Goal: Information Seeking & Learning: Find contact information

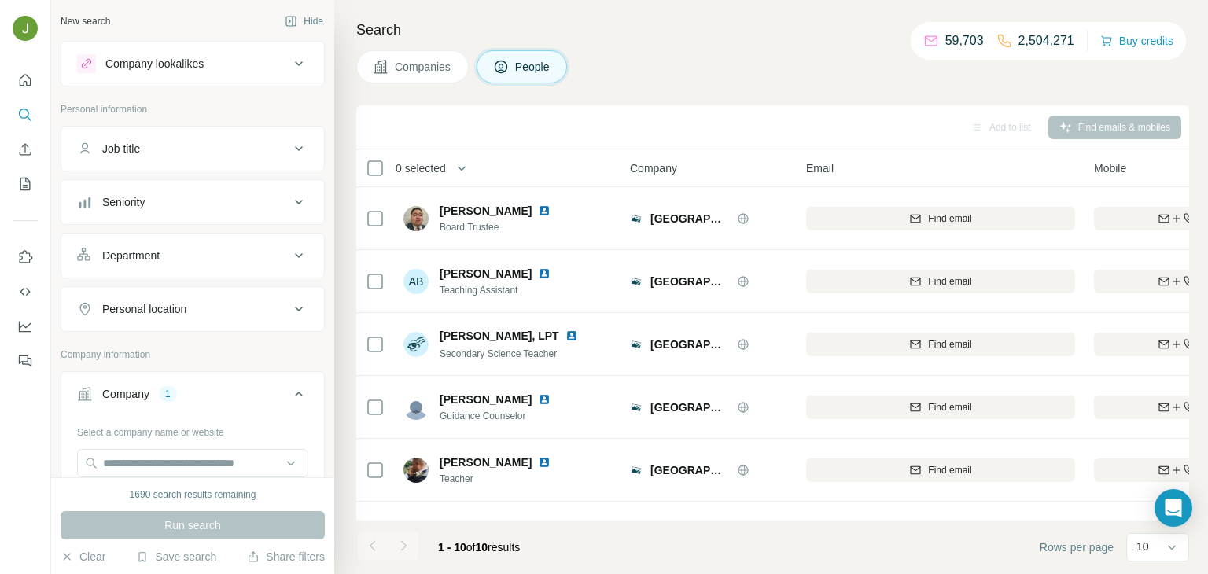
scroll to position [296, 0]
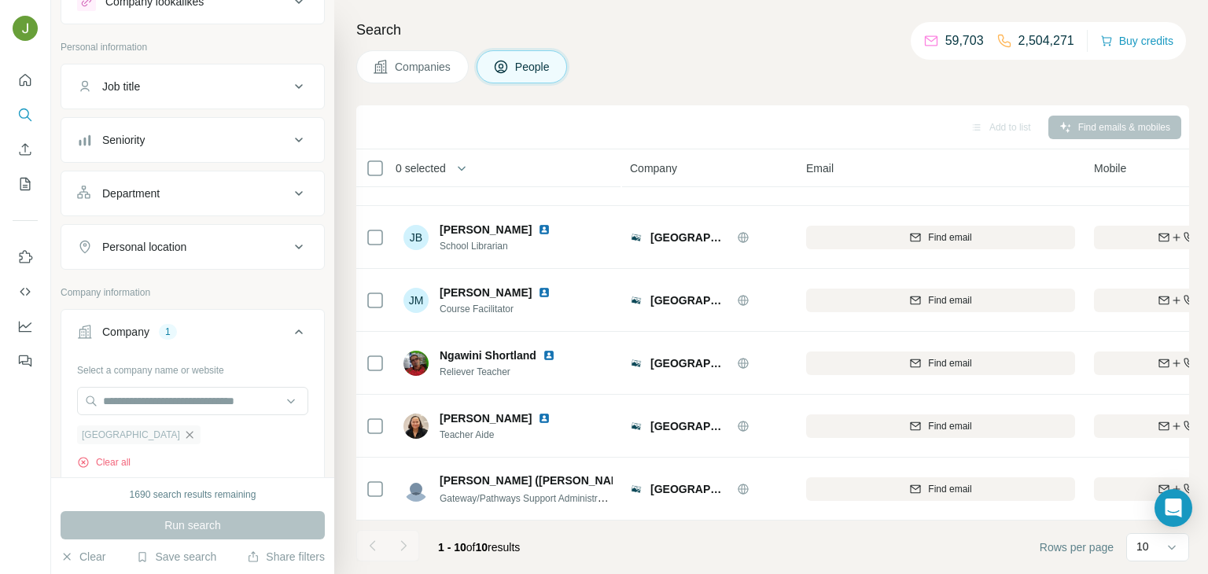
click at [183, 432] on icon "button" at bounding box center [189, 435] width 13 height 13
click at [140, 400] on input "text" at bounding box center [192, 401] width 231 height 28
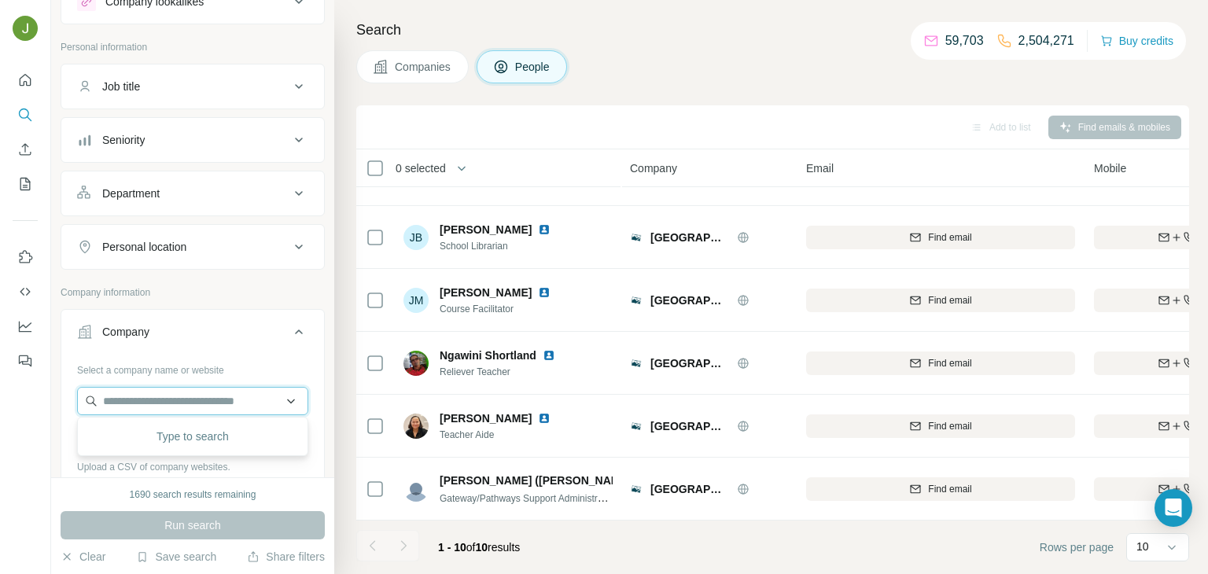
paste input "**********"
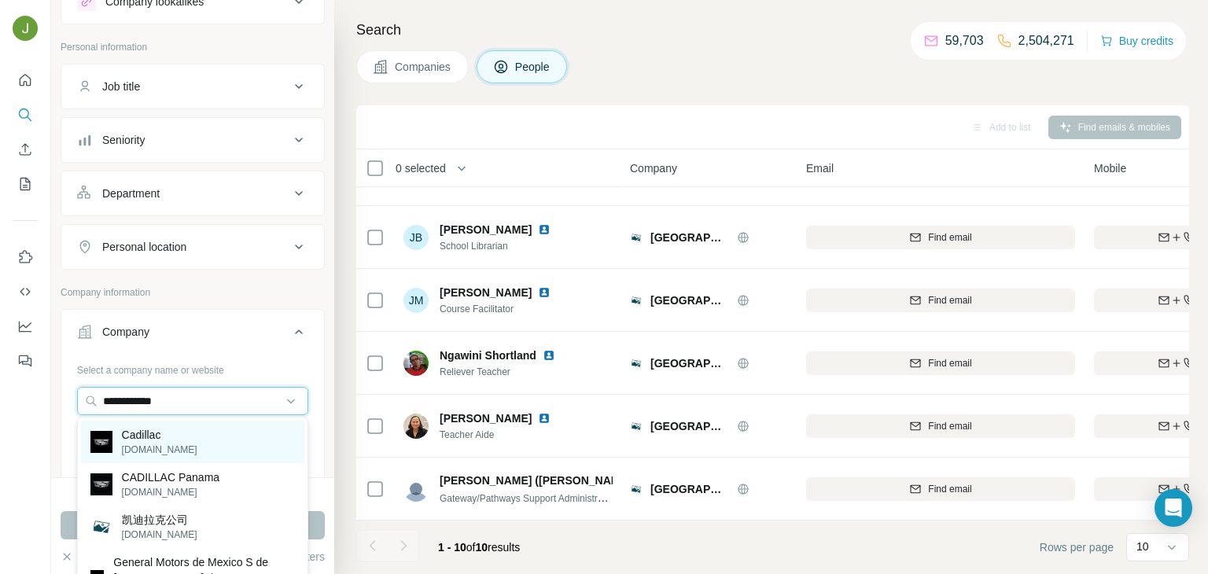
type input "**********"
click at [162, 443] on p "[DOMAIN_NAME]" at bounding box center [160, 450] width 76 height 14
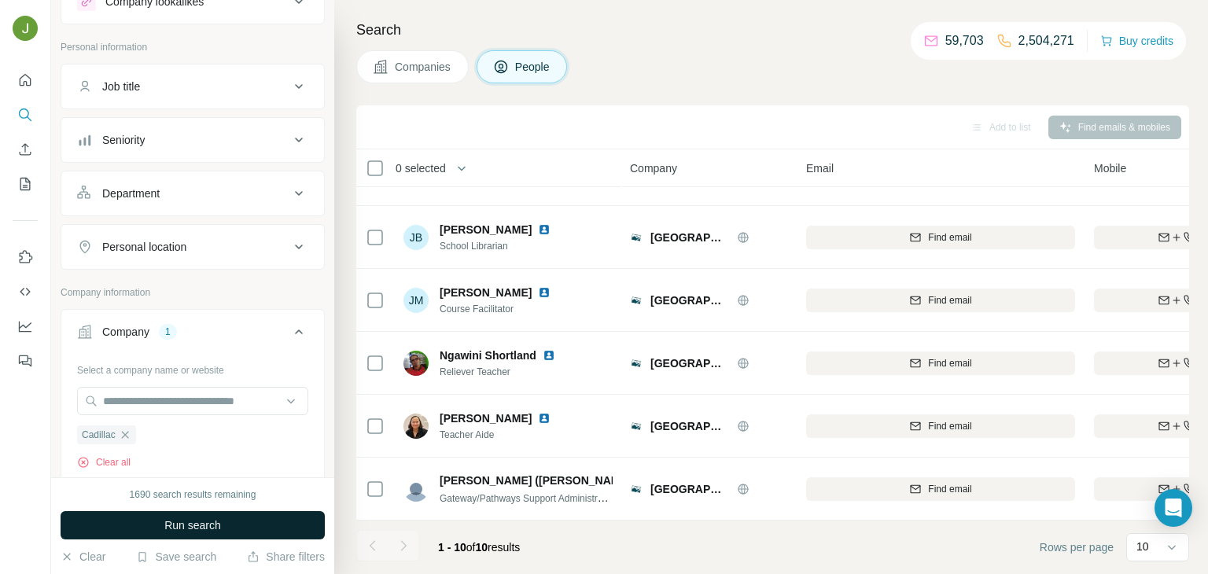
click at [186, 519] on span "Run search" at bounding box center [192, 526] width 57 height 16
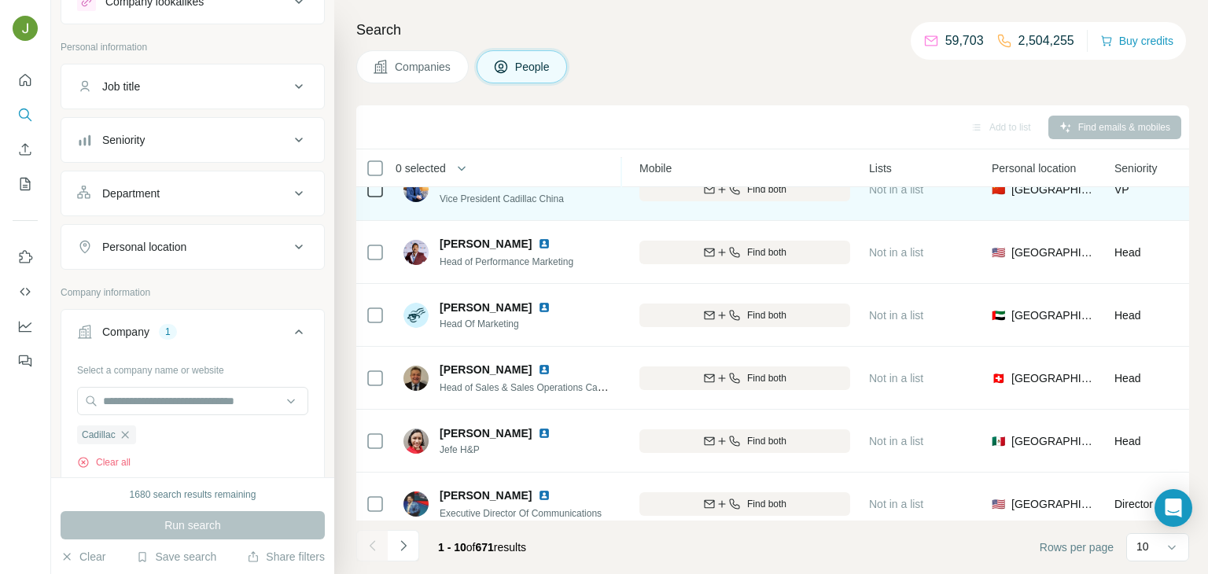
scroll to position [296, 455]
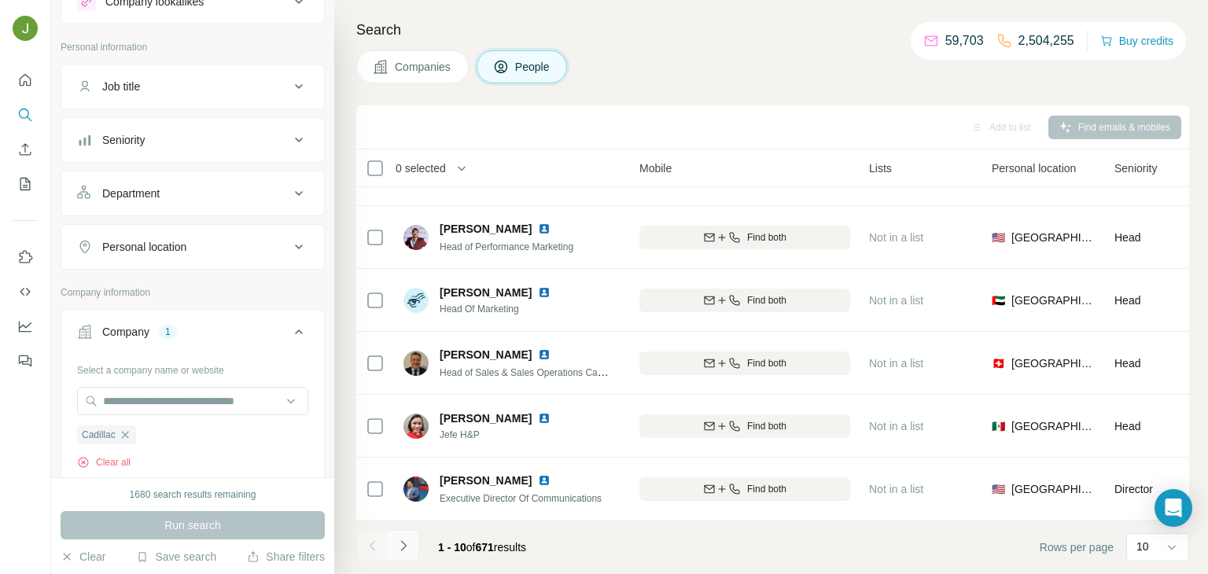
click at [389, 532] on button "Navigate to next page" at bounding box center [403, 545] width 31 height 31
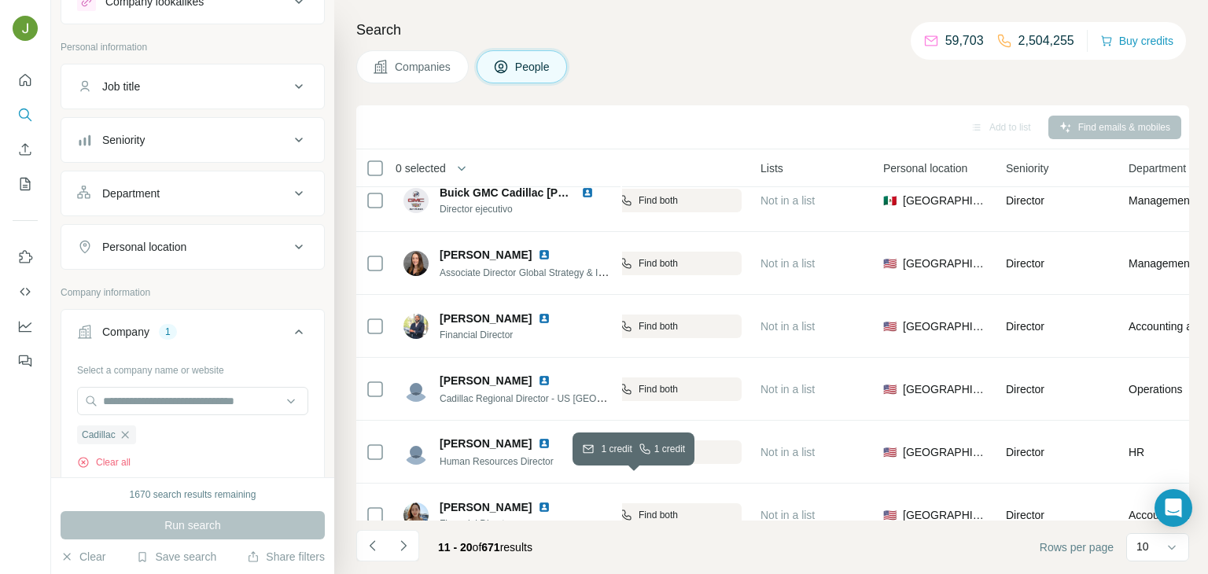
scroll to position [0, 563]
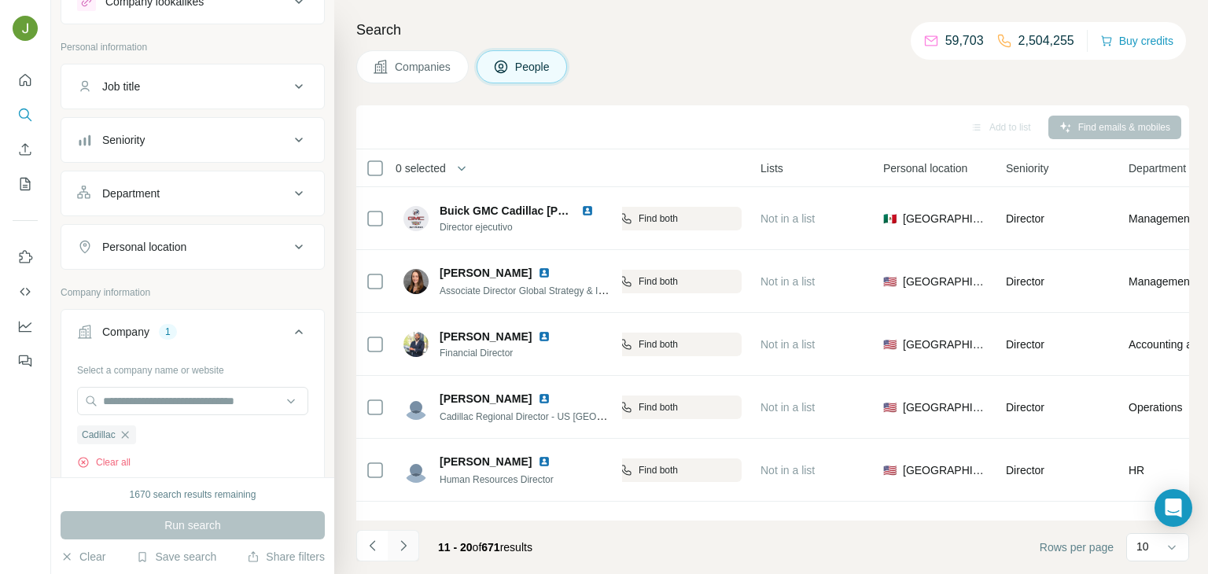
click at [403, 544] on icon "Navigate to next page" at bounding box center [404, 546] width 16 height 16
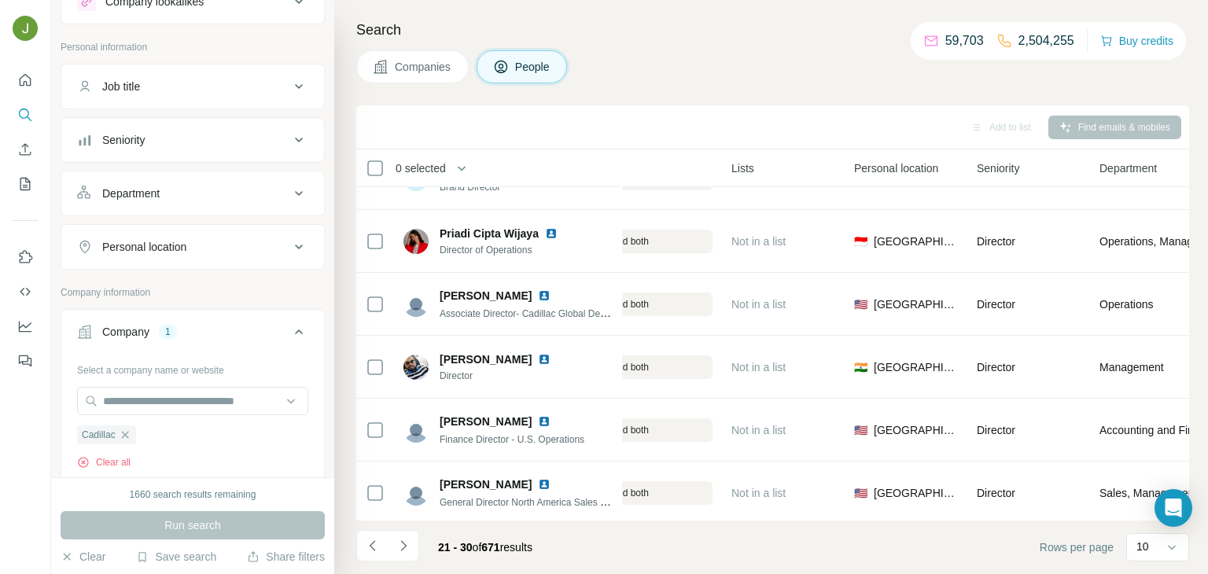
scroll to position [296, 592]
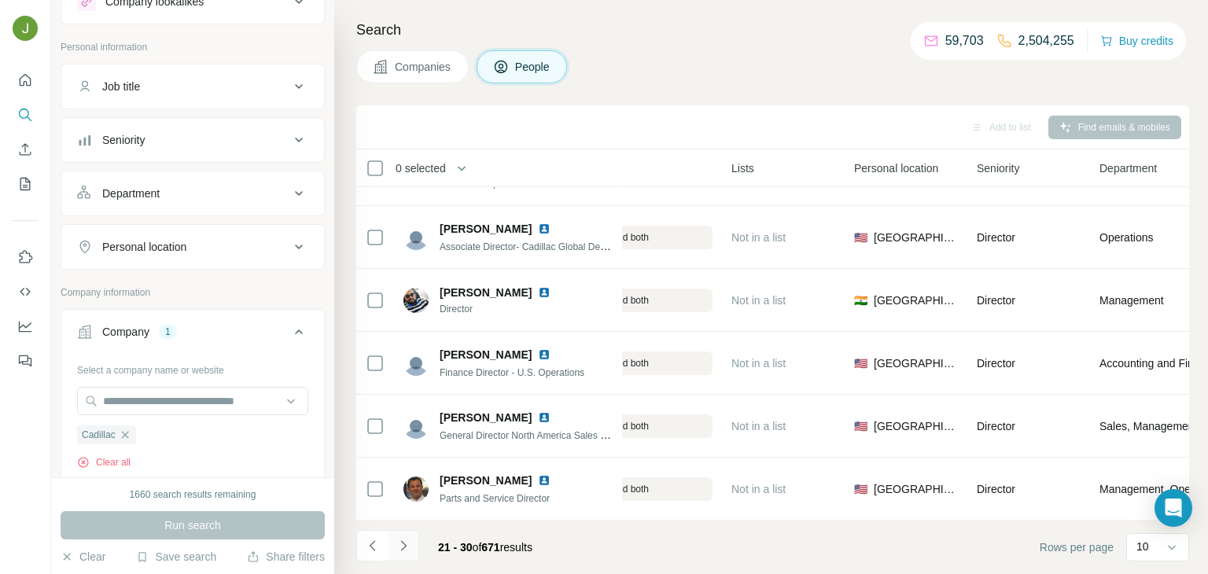
click at [406, 553] on button "Navigate to next page" at bounding box center [403, 545] width 31 height 31
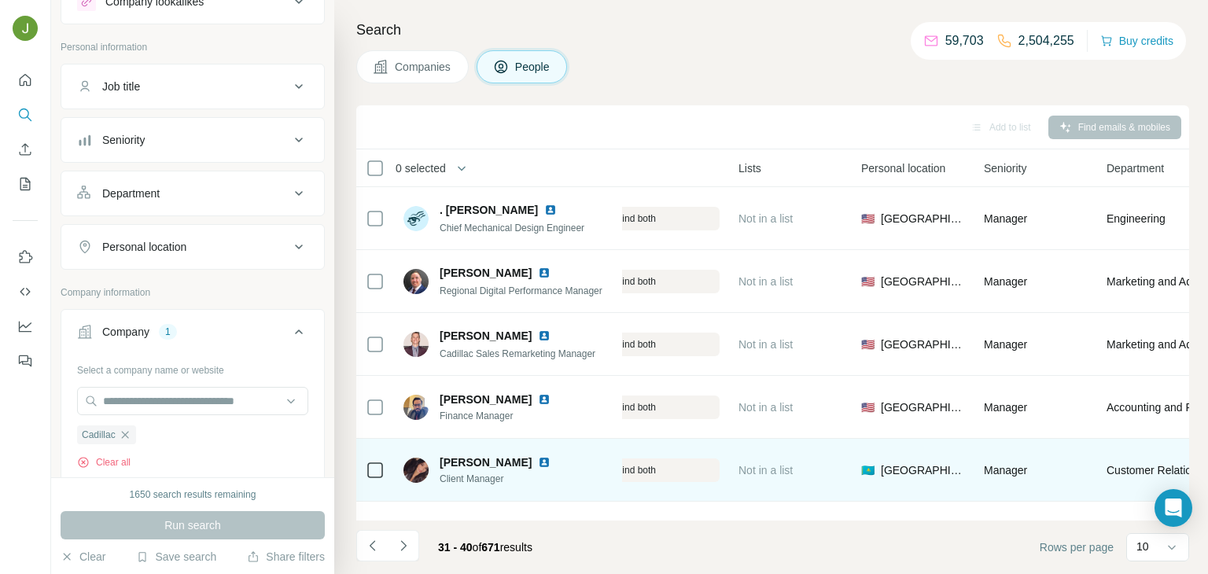
scroll to position [296, 585]
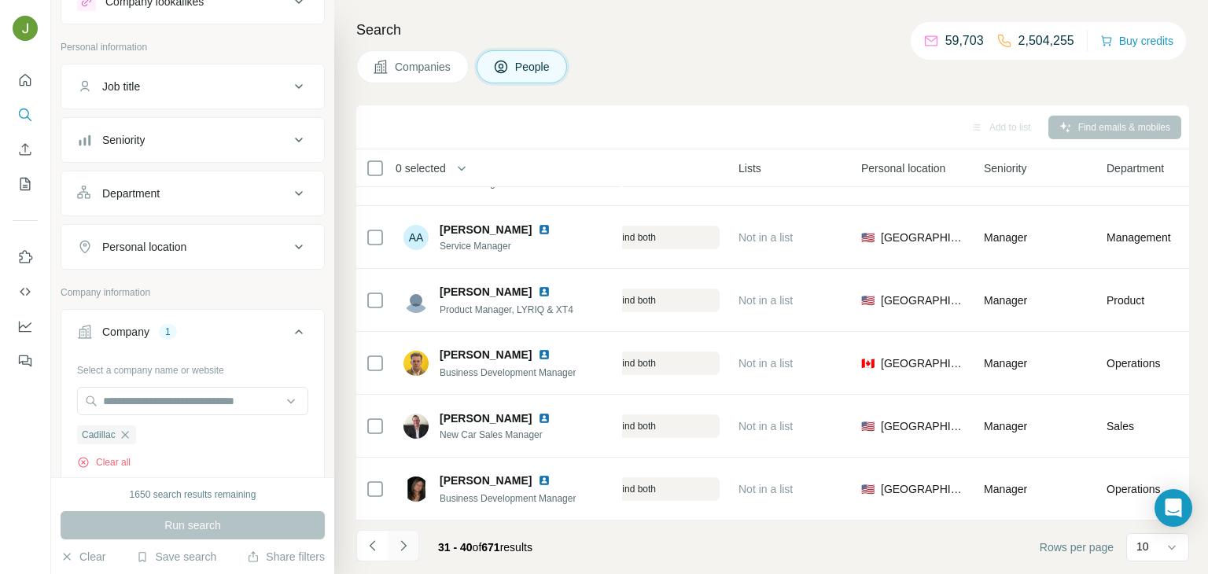
click at [397, 550] on icon "Navigate to next page" at bounding box center [404, 546] width 16 height 16
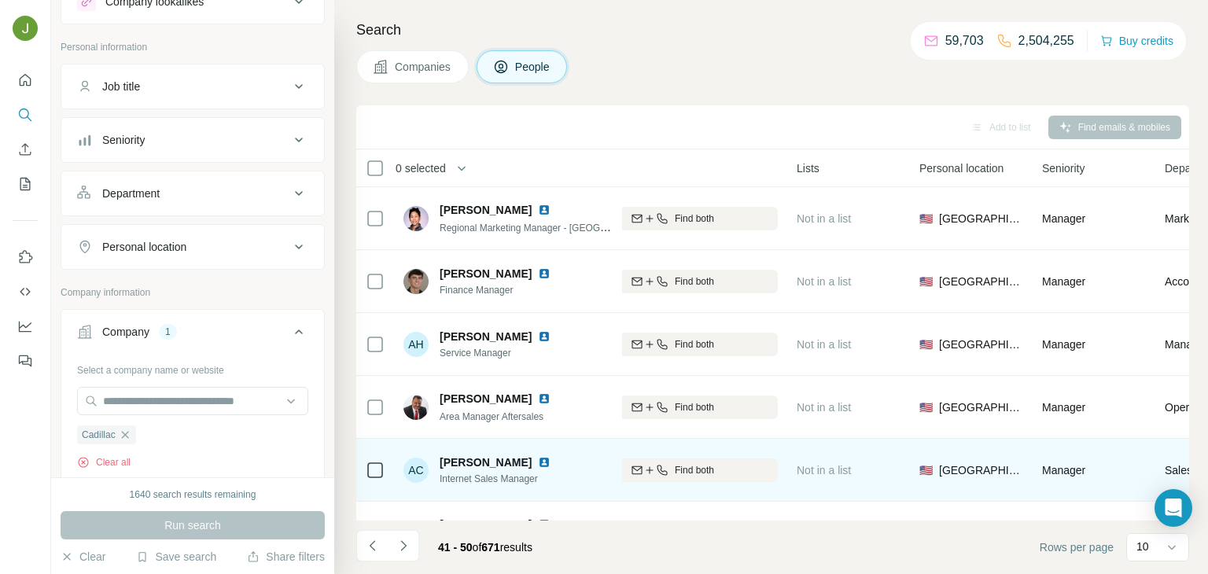
scroll to position [296, 527]
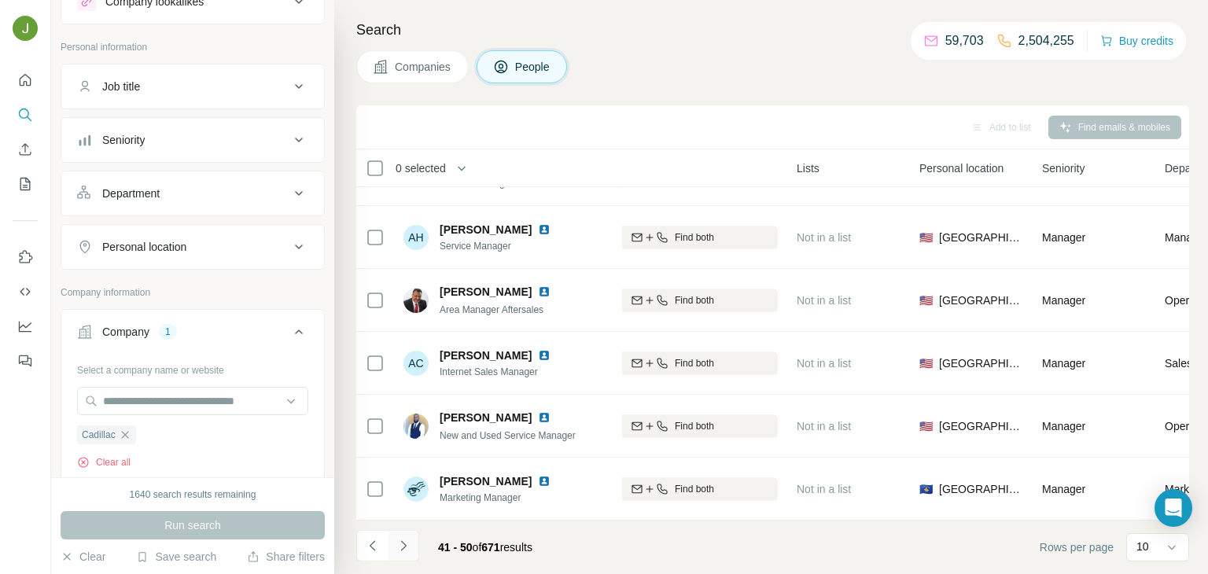
click at [408, 550] on icon "Navigate to next page" at bounding box center [404, 546] width 16 height 16
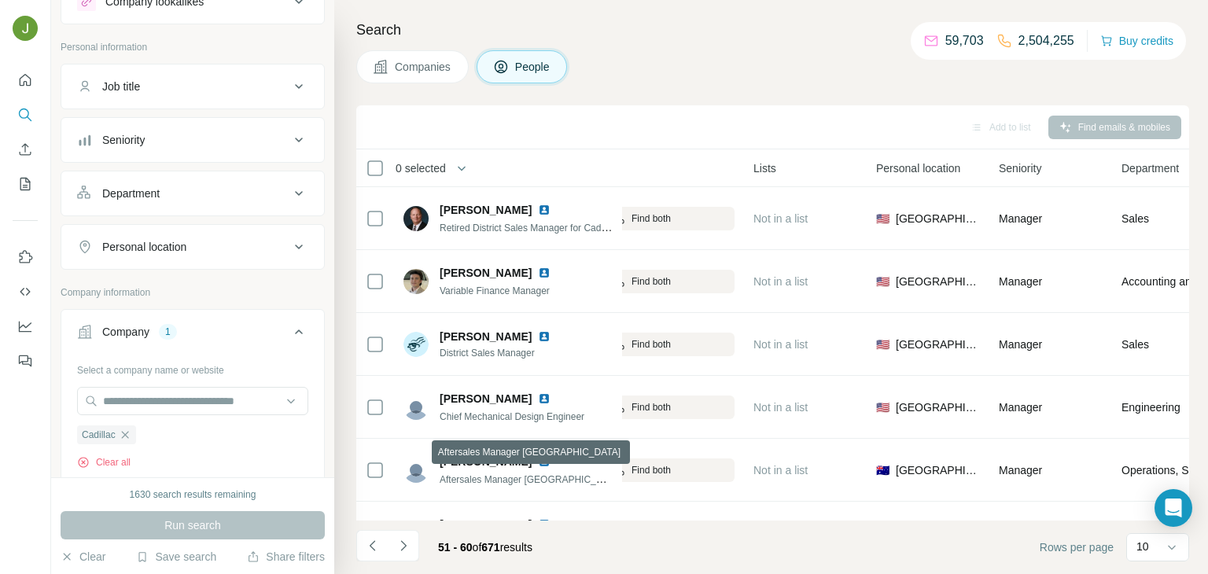
scroll to position [296, 570]
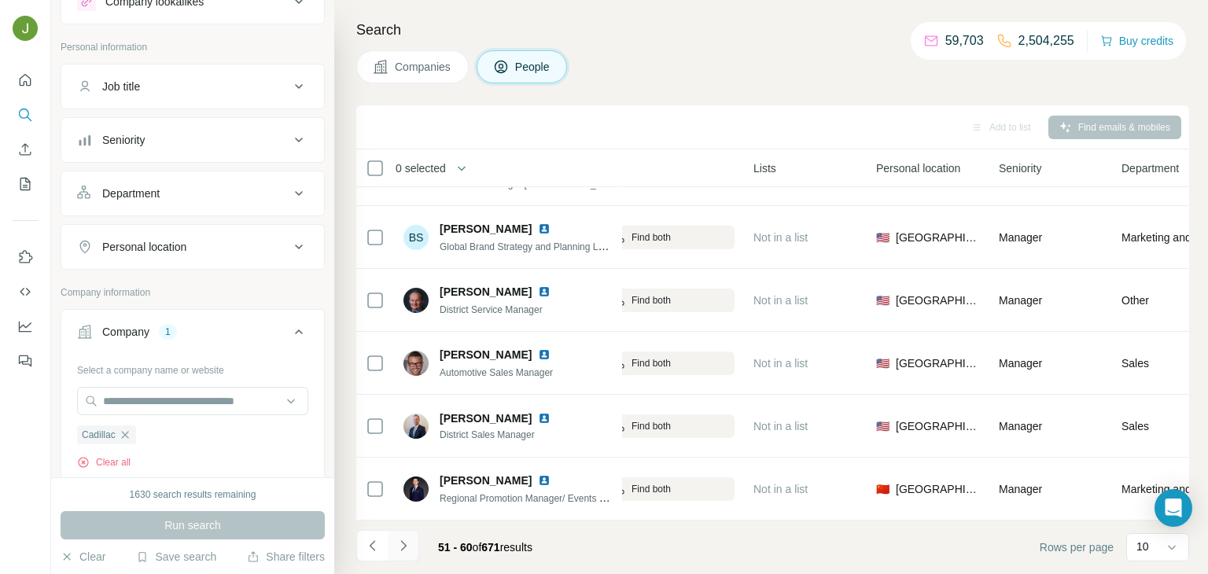
click at [408, 541] on icon "Navigate to next page" at bounding box center [404, 546] width 16 height 16
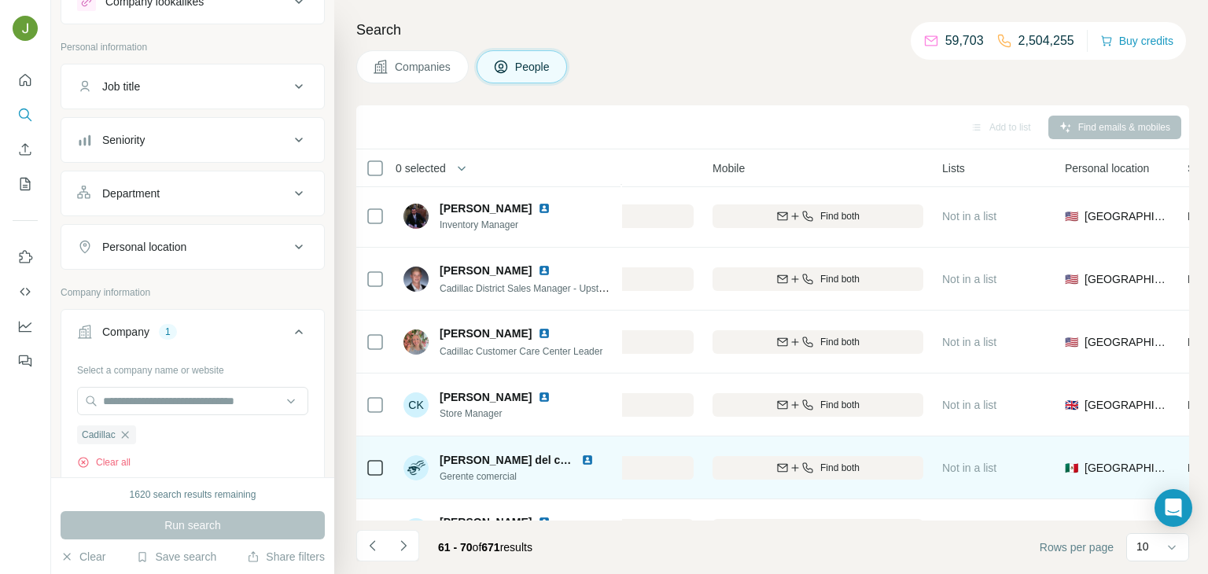
scroll to position [296, 381]
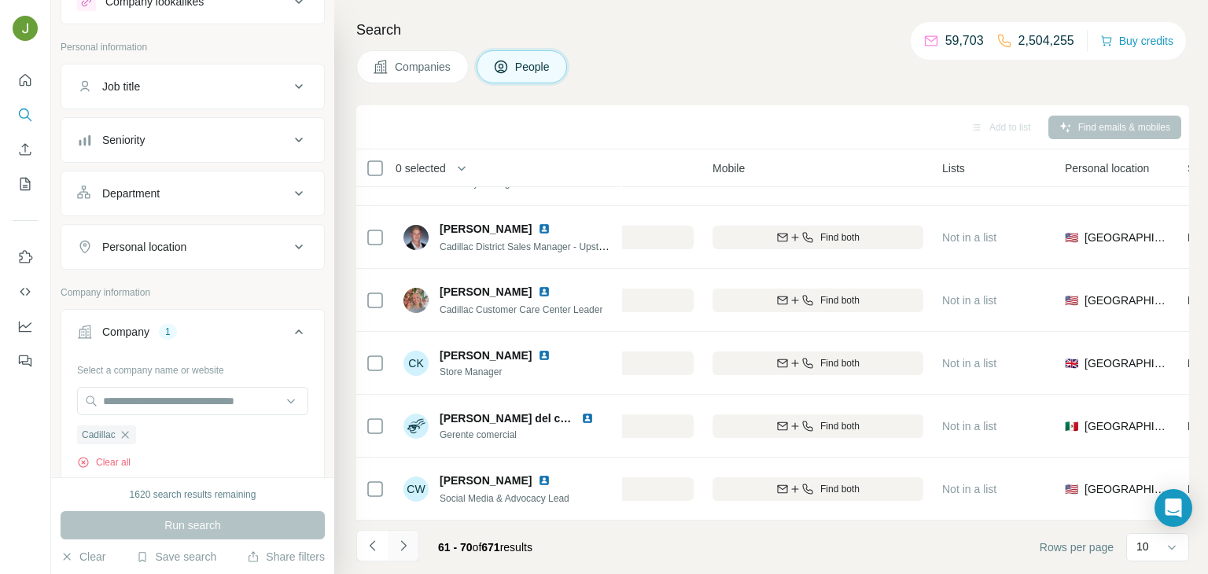
click at [403, 542] on icon "Navigate to next page" at bounding box center [403, 545] width 6 height 10
click at [399, 541] on icon "Navigate to next page" at bounding box center [404, 546] width 16 height 16
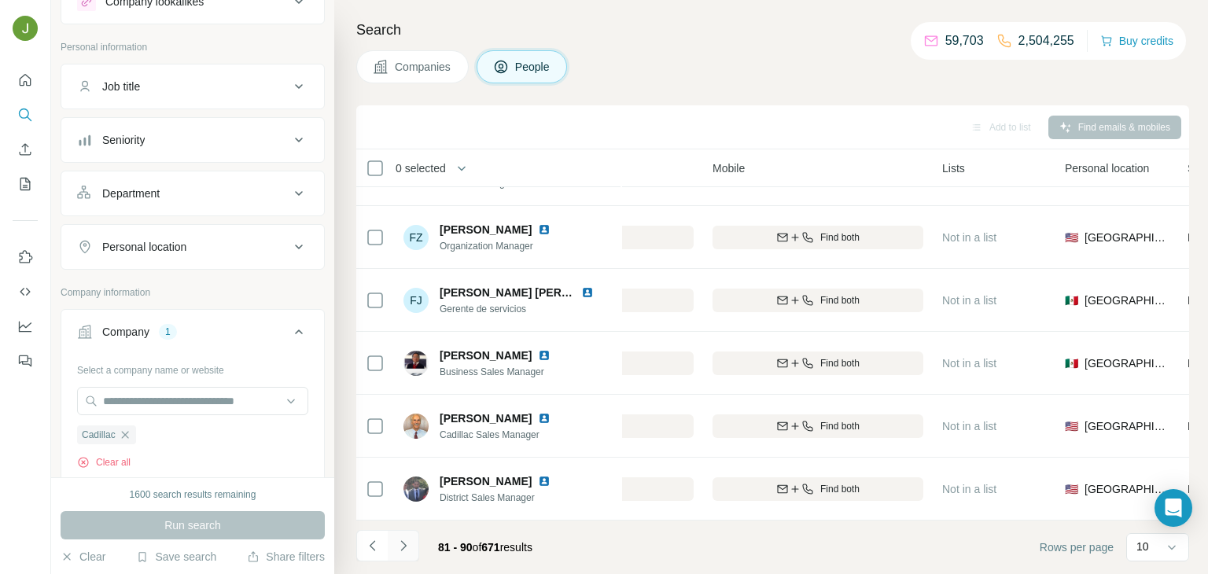
click at [409, 542] on icon "Navigate to next page" at bounding box center [404, 546] width 16 height 16
click at [411, 536] on button "Navigate to next page" at bounding box center [403, 545] width 31 height 31
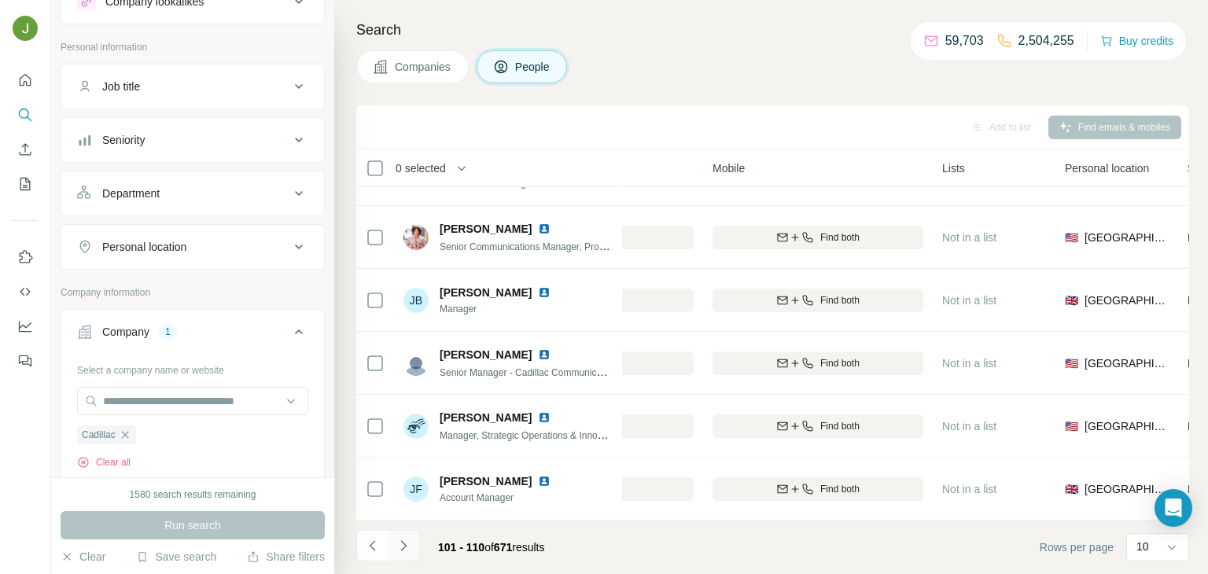
click at [409, 550] on icon "Navigate to next page" at bounding box center [404, 546] width 16 height 16
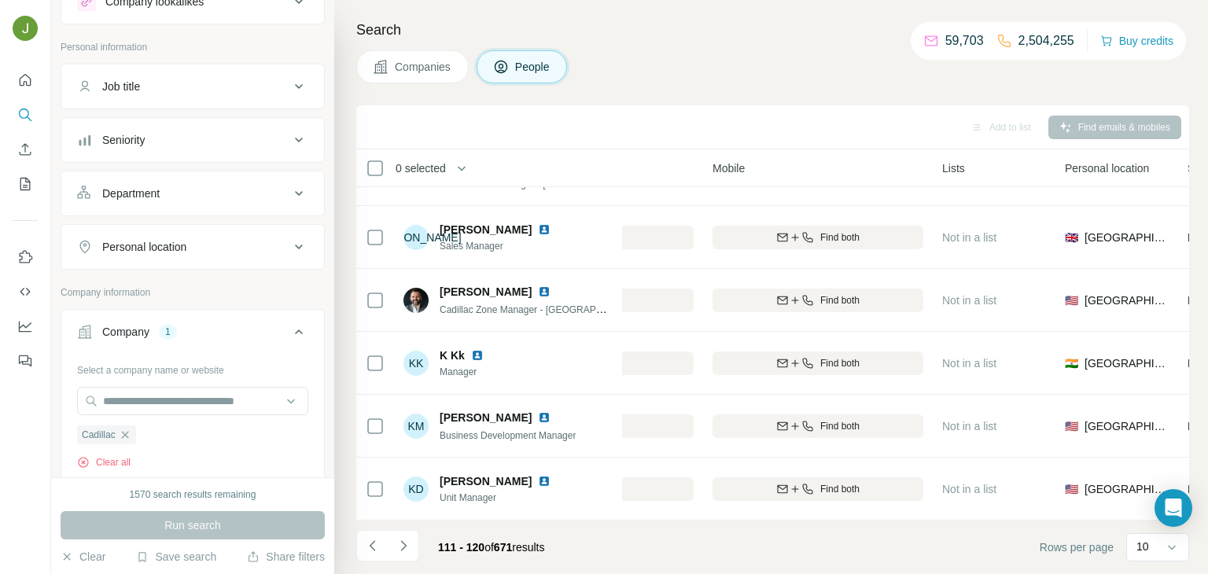
scroll to position [0, 381]
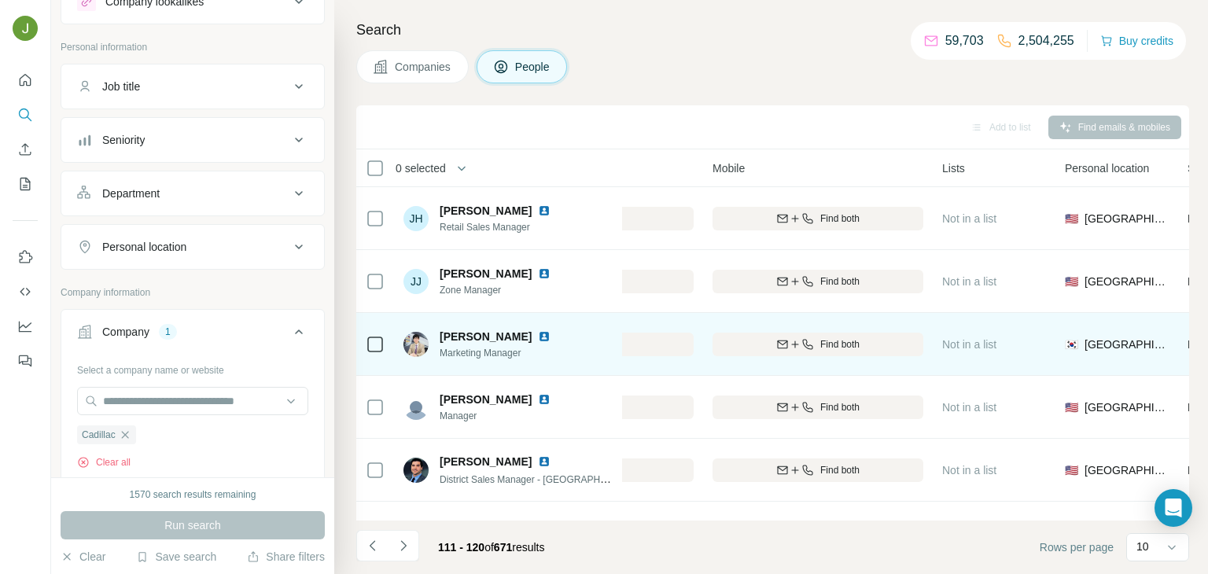
click at [538, 334] on img at bounding box center [544, 336] width 13 height 13
click at [846, 350] on span "Find both" at bounding box center [839, 344] width 39 height 14
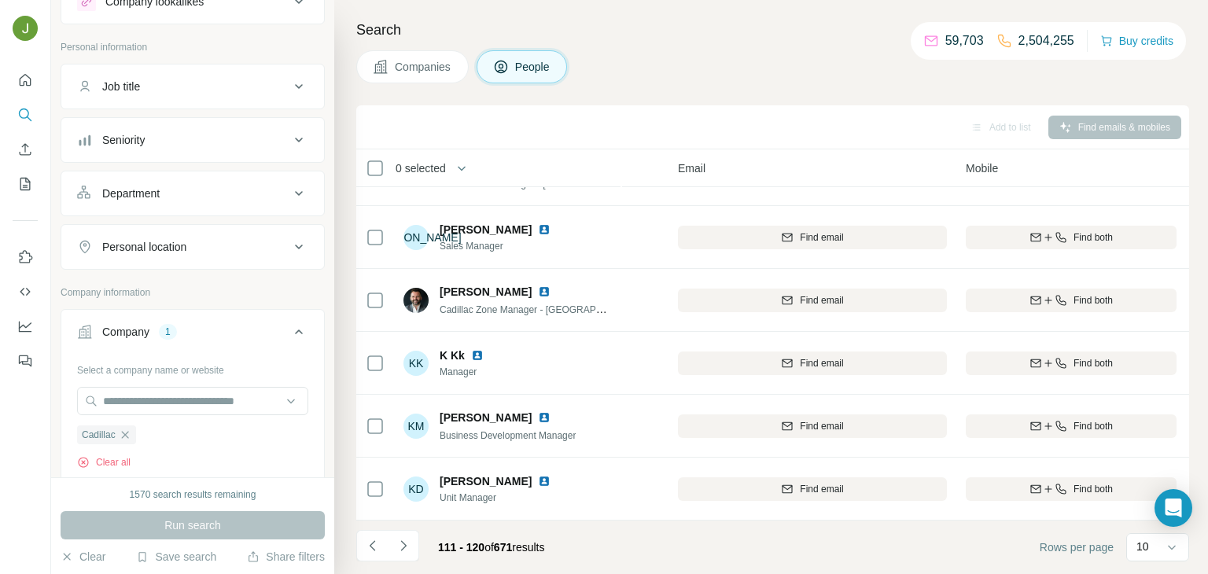
scroll to position [0, 128]
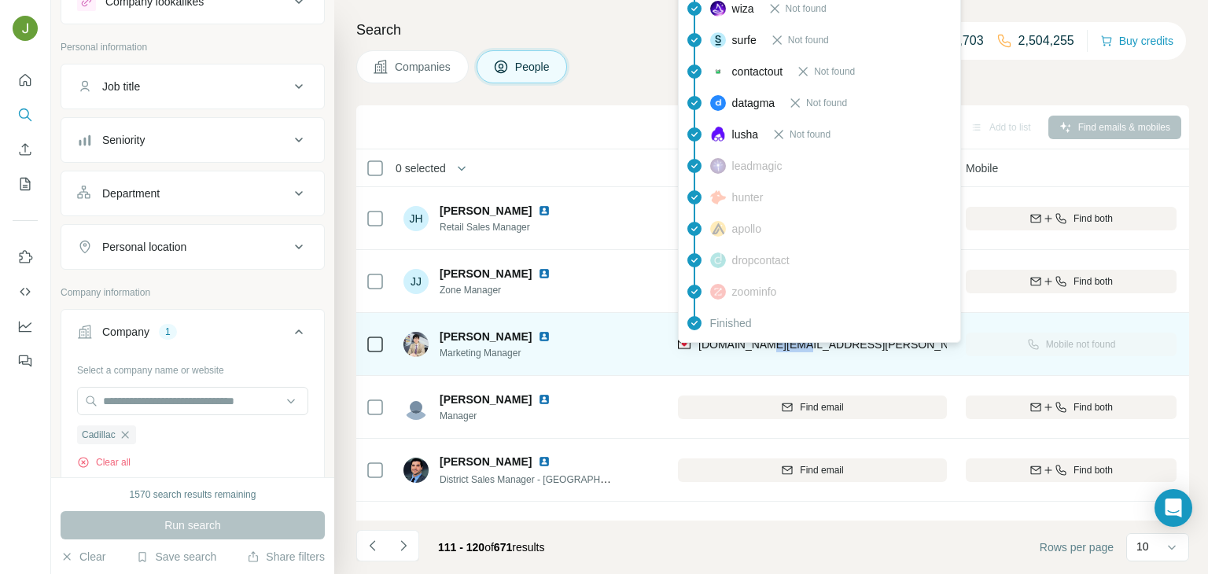
drag, startPoint x: 820, startPoint y: 351, endPoint x: 761, endPoint y: 346, distance: 58.4
click at [761, 346] on div "[DOMAIN_NAME][EMAIL_ADDRESS][PERSON_NAME][DOMAIN_NAME]" at bounding box center [812, 343] width 269 height 43
copy span "[DOMAIN_NAME]"
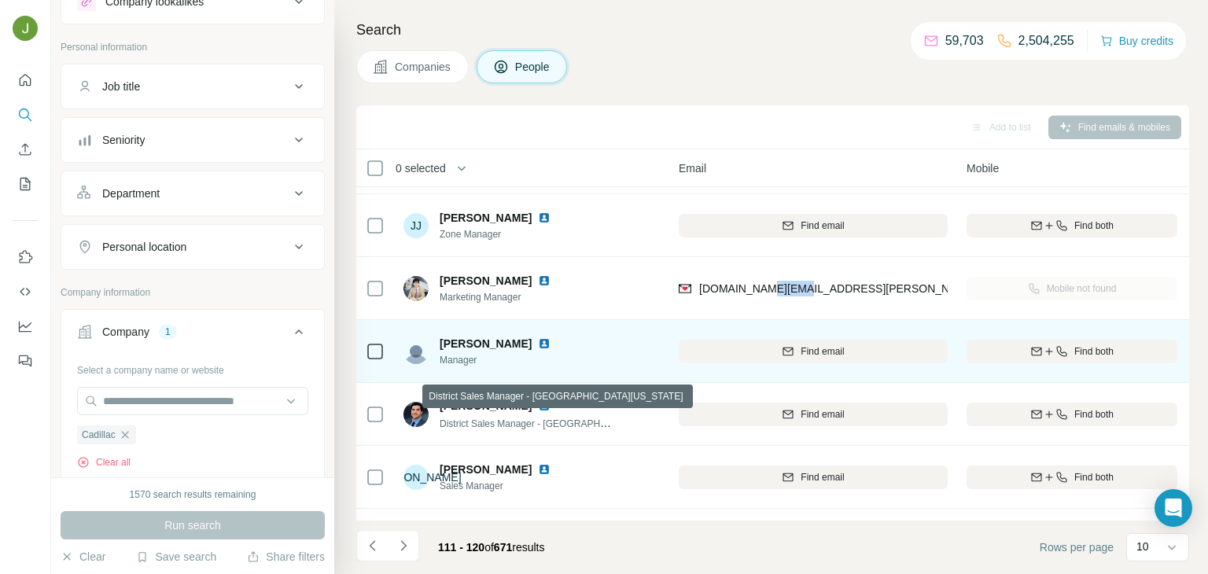
scroll to position [56, 127]
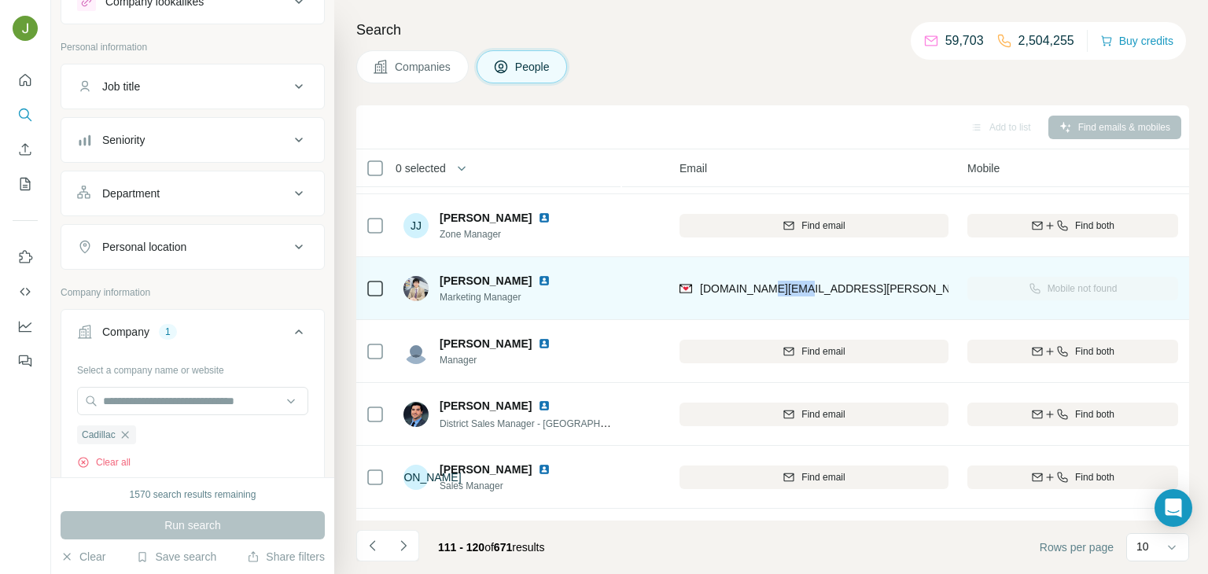
click at [465, 281] on span "[PERSON_NAME]" at bounding box center [486, 281] width 92 height 16
copy span "[PERSON_NAME]"
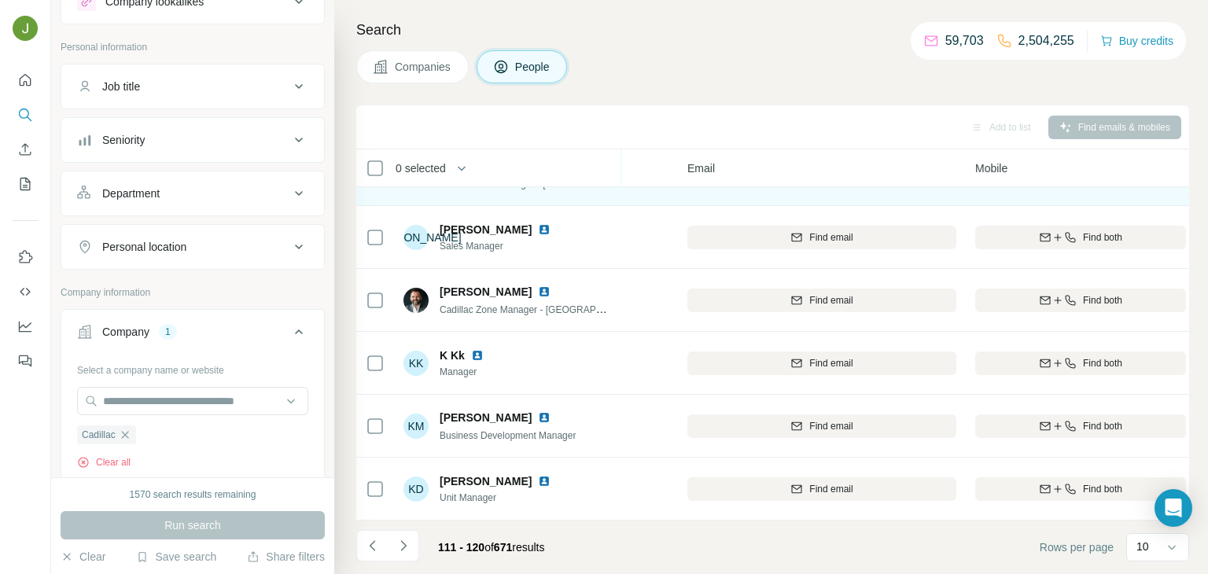
scroll to position [296, 118]
click at [406, 544] on icon "Navigate to next page" at bounding box center [404, 546] width 16 height 16
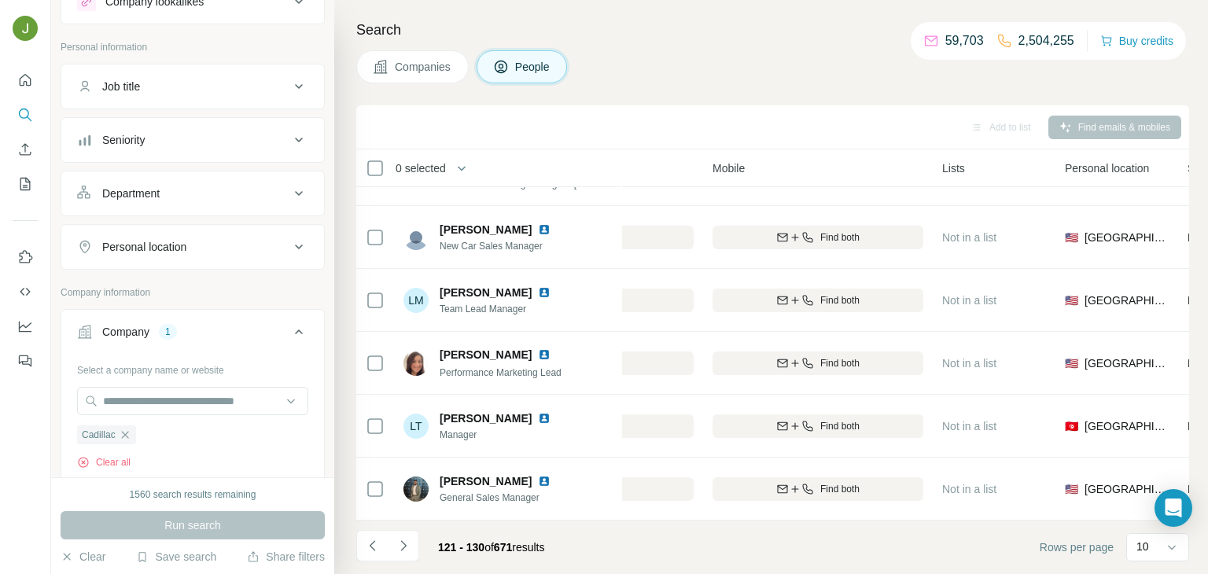
scroll to position [0, 381]
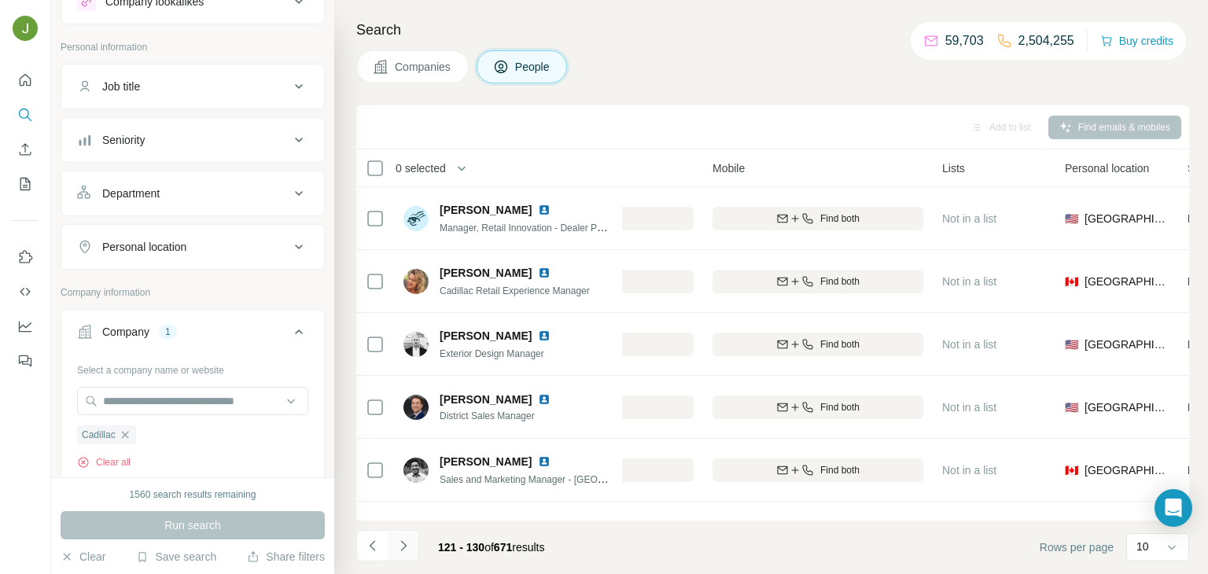
click at [411, 540] on button "Navigate to next page" at bounding box center [403, 545] width 31 height 31
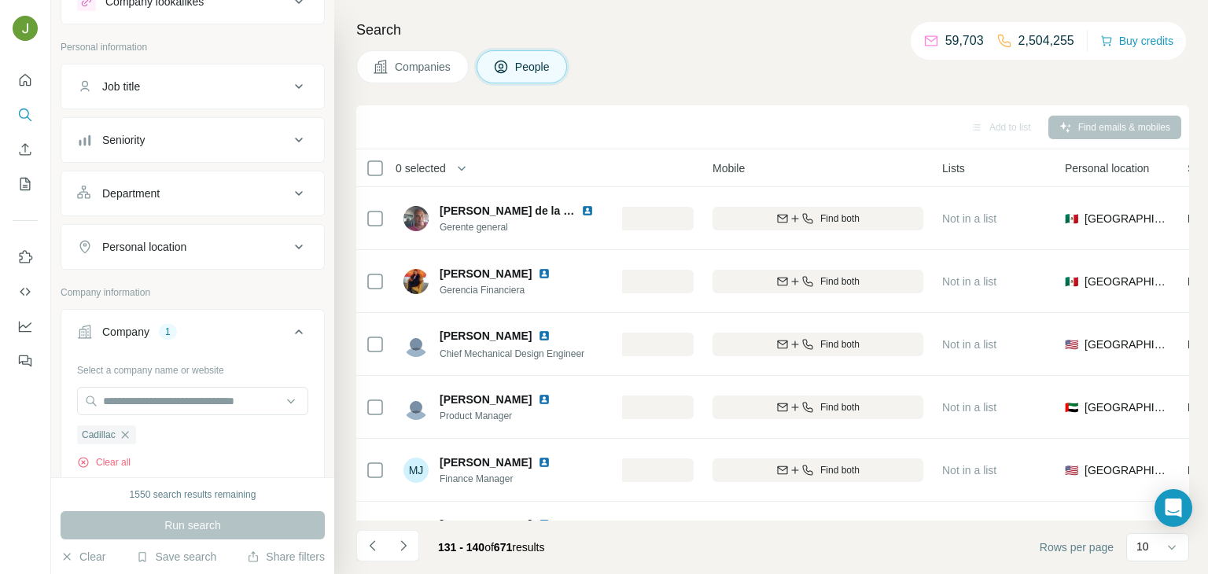
scroll to position [270, 381]
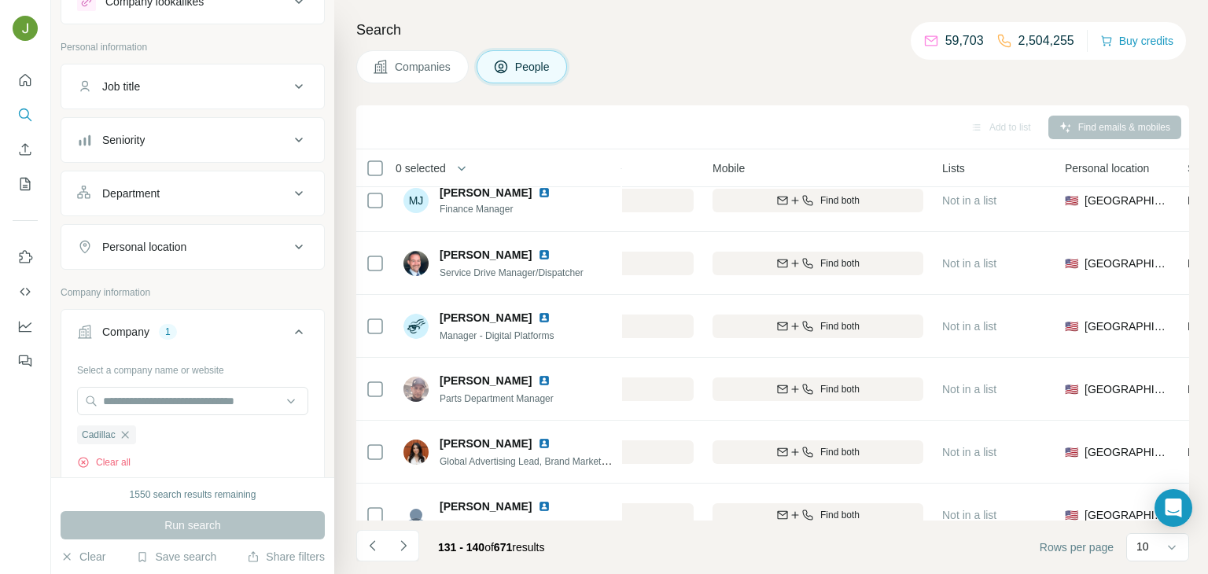
click at [404, 540] on icon "Navigate to next page" at bounding box center [404, 546] width 16 height 16
click at [407, 547] on div at bounding box center [403, 545] width 31 height 31
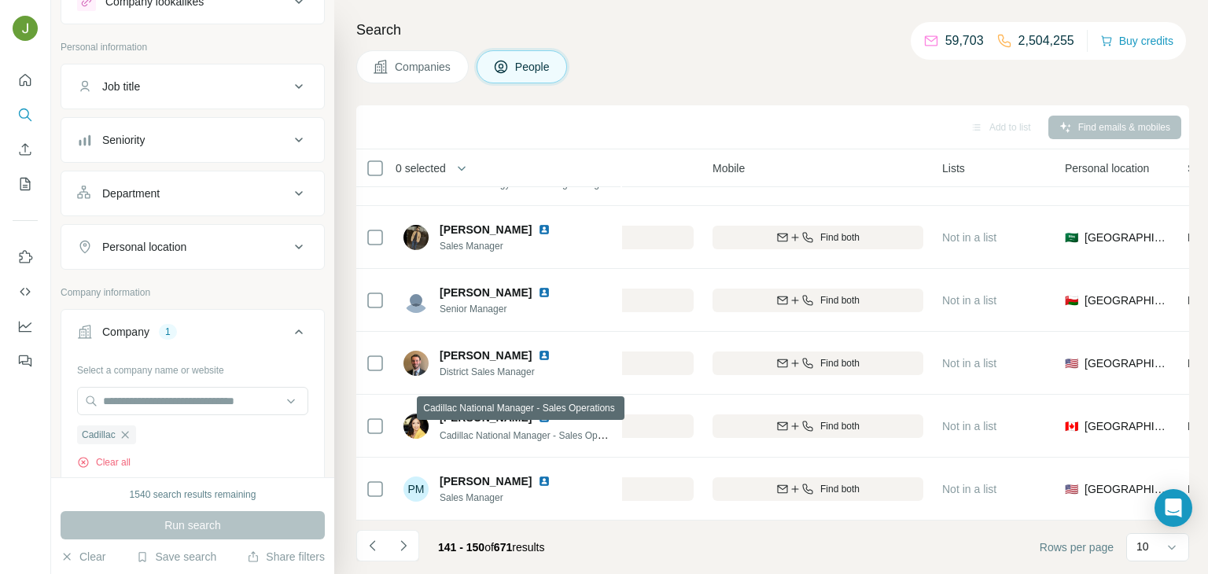
scroll to position [0, 381]
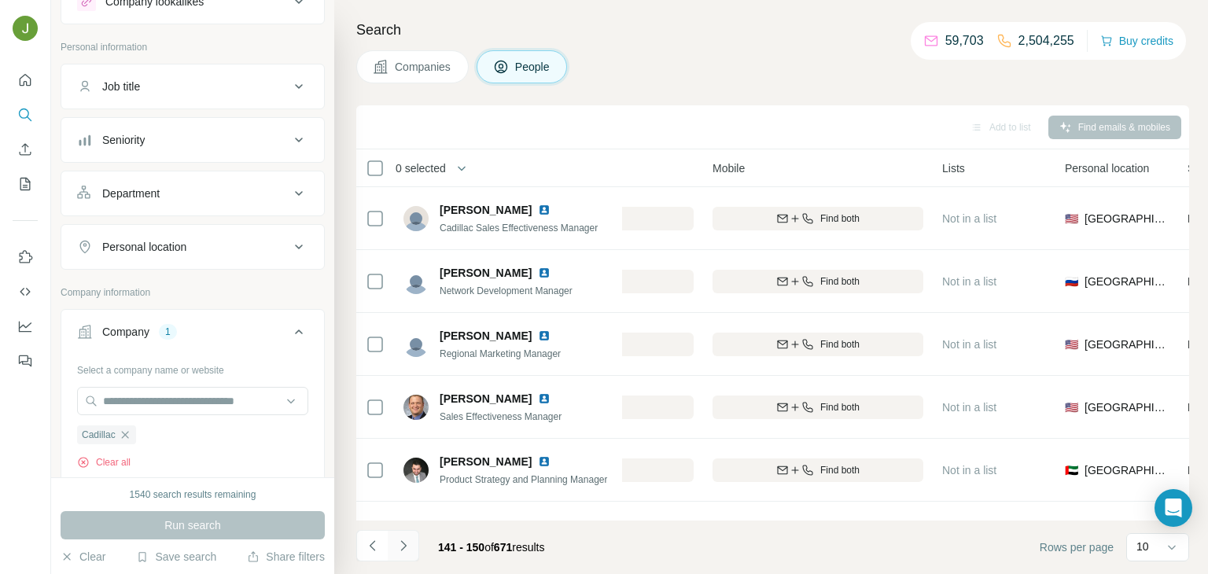
click at [407, 544] on icon "Navigate to next page" at bounding box center [404, 546] width 16 height 16
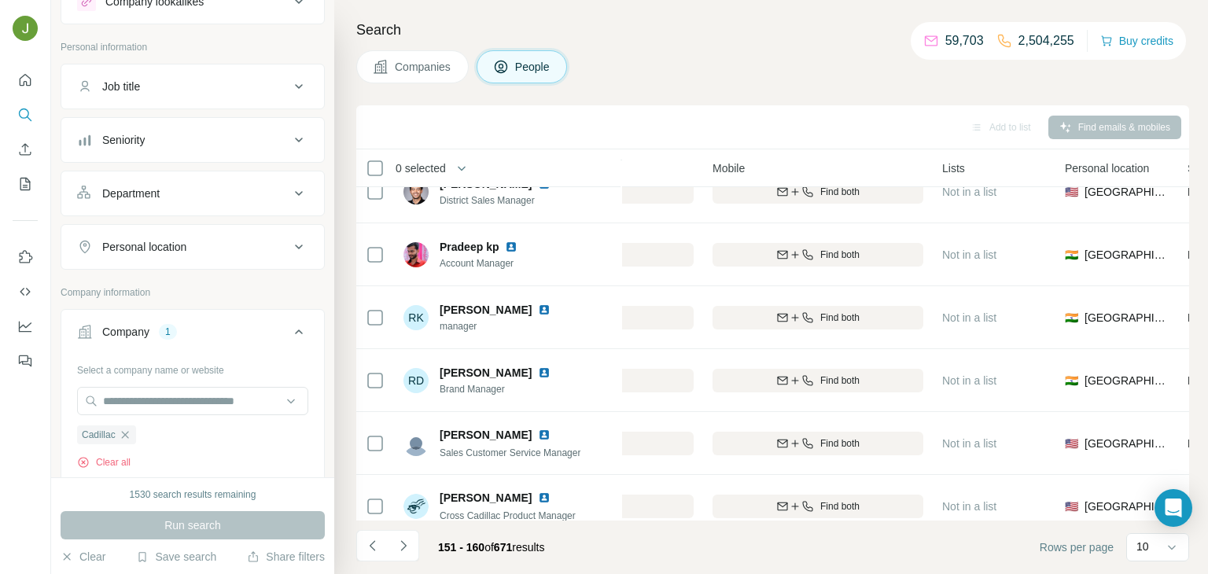
scroll to position [91, 381]
click at [410, 551] on icon "Navigate to next page" at bounding box center [404, 546] width 16 height 16
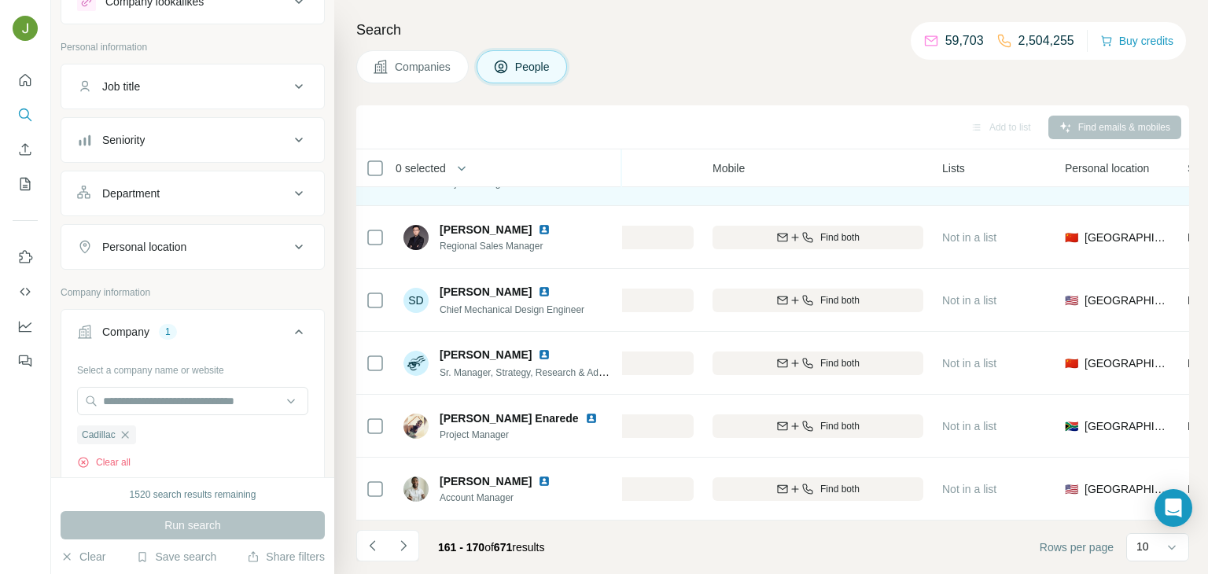
scroll to position [296, 381]
click at [408, 539] on icon "Navigate to next page" at bounding box center [404, 546] width 16 height 16
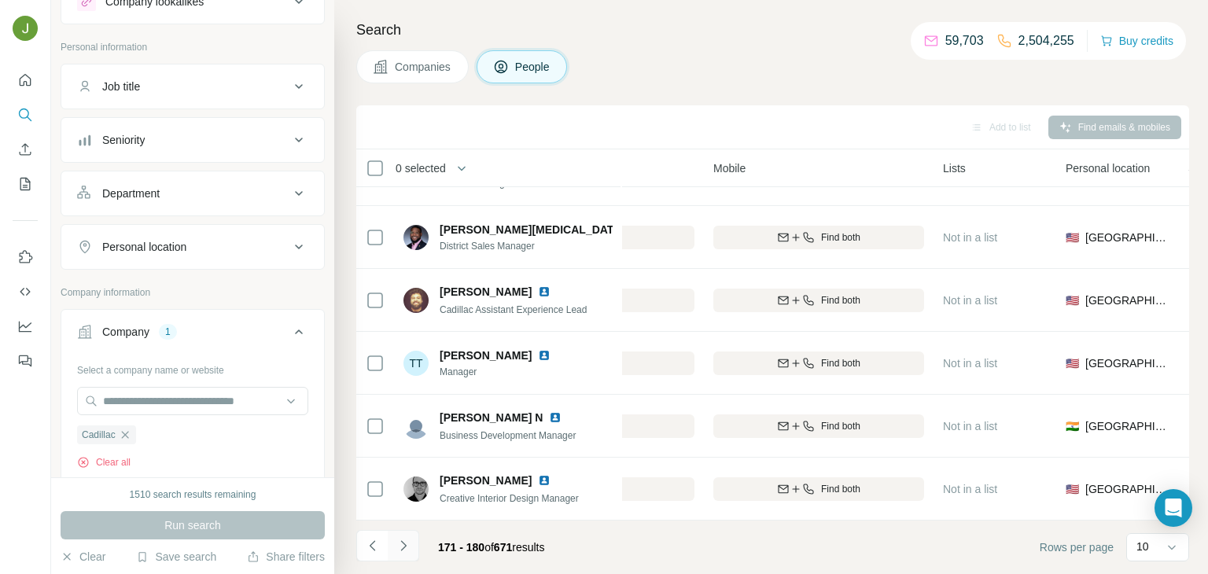
click at [404, 552] on icon "Navigate to next page" at bounding box center [404, 546] width 16 height 16
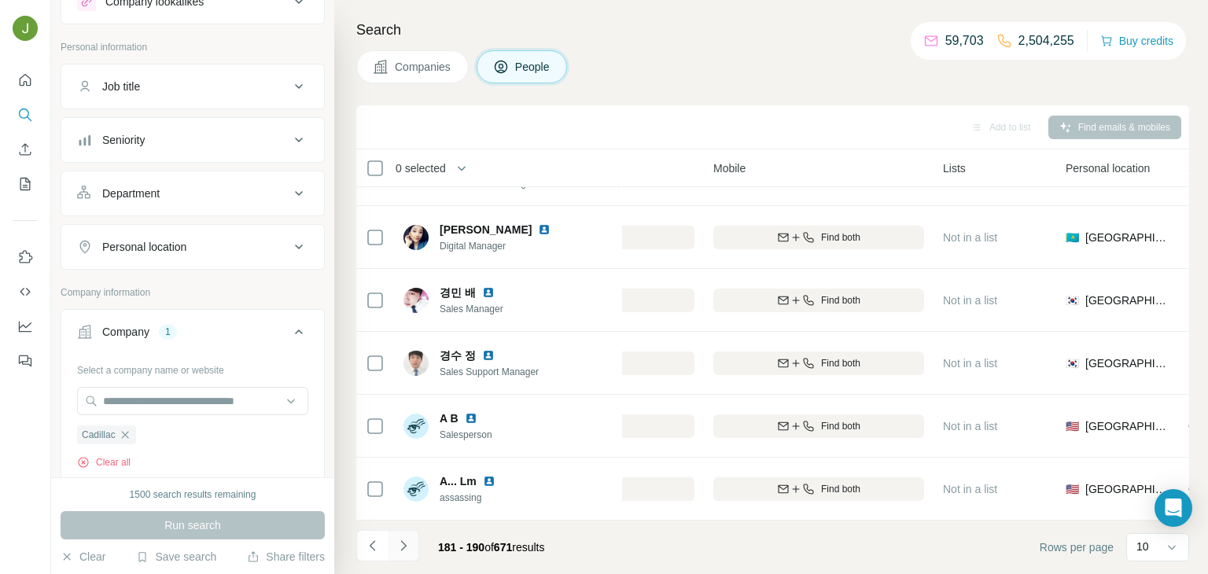
click at [406, 538] on icon "Navigate to next page" at bounding box center [404, 546] width 16 height 16
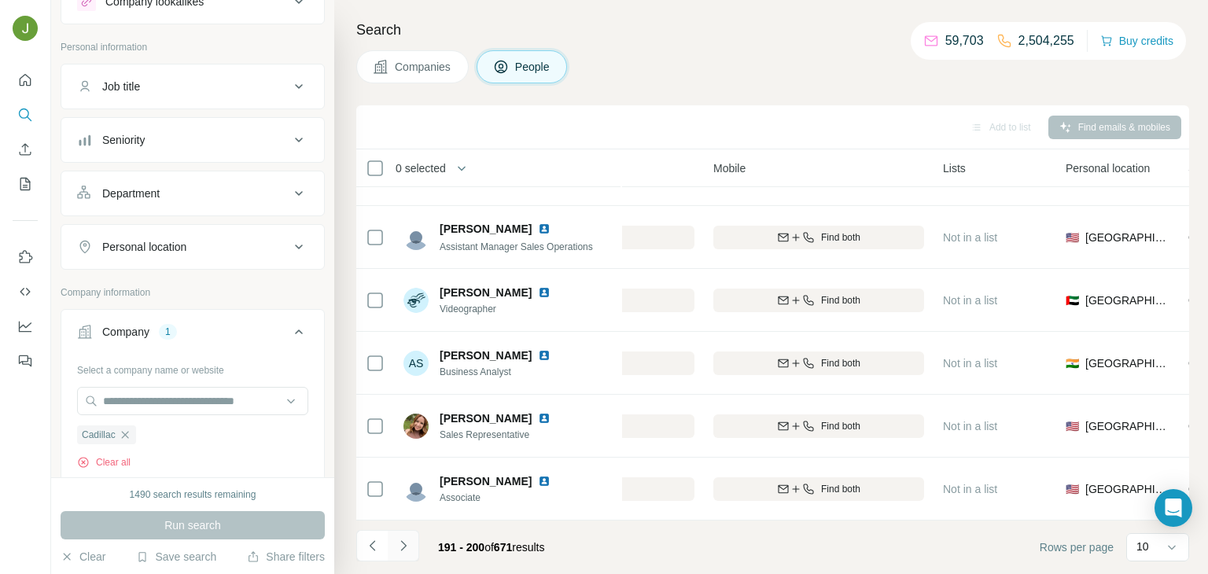
click at [394, 550] on button "Navigate to next page" at bounding box center [403, 545] width 31 height 31
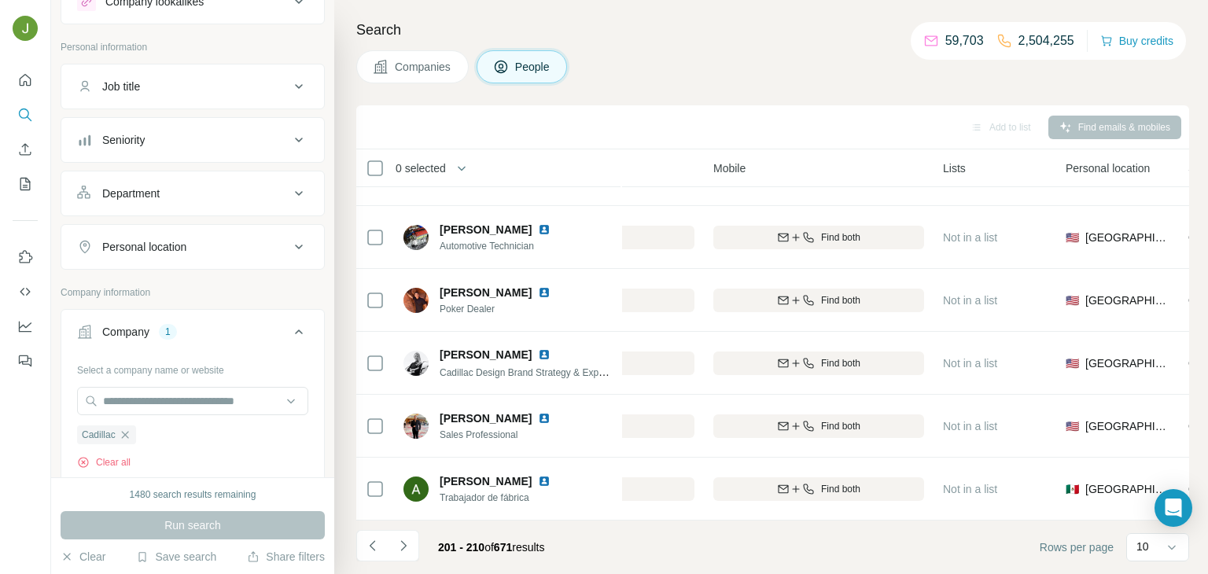
click at [403, 563] on li at bounding box center [403, 547] width 31 height 35
click at [406, 541] on icon "Navigate to next page" at bounding box center [404, 546] width 16 height 16
click at [401, 556] on button "Navigate to next page" at bounding box center [403, 545] width 31 height 31
click at [411, 550] on icon "Navigate to next page" at bounding box center [404, 546] width 16 height 16
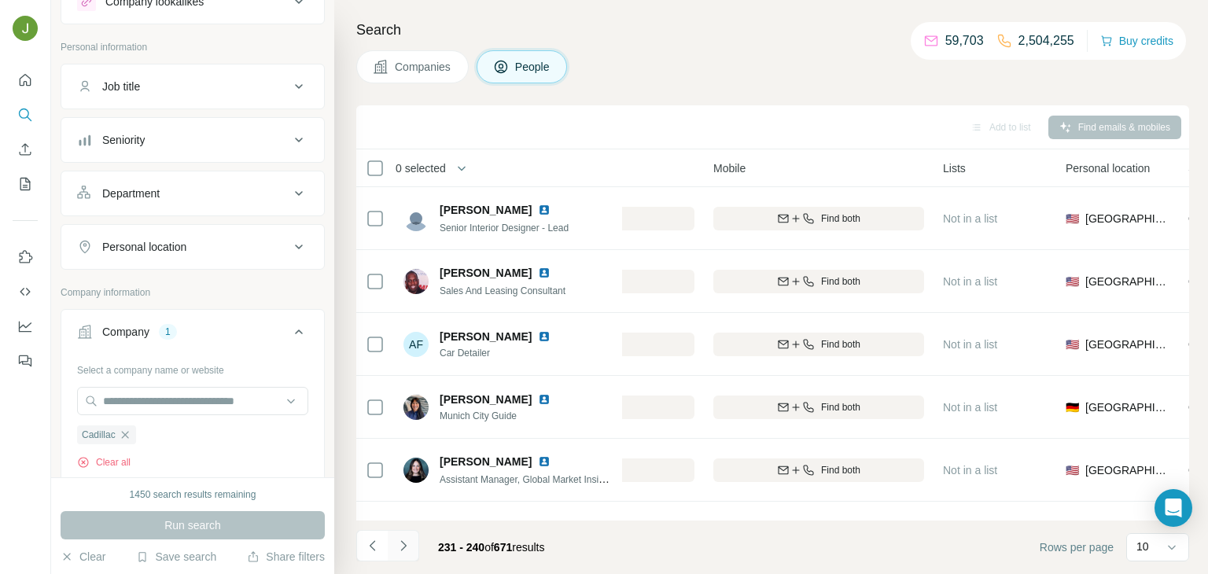
click at [405, 543] on icon "Navigate to next page" at bounding box center [404, 546] width 16 height 16
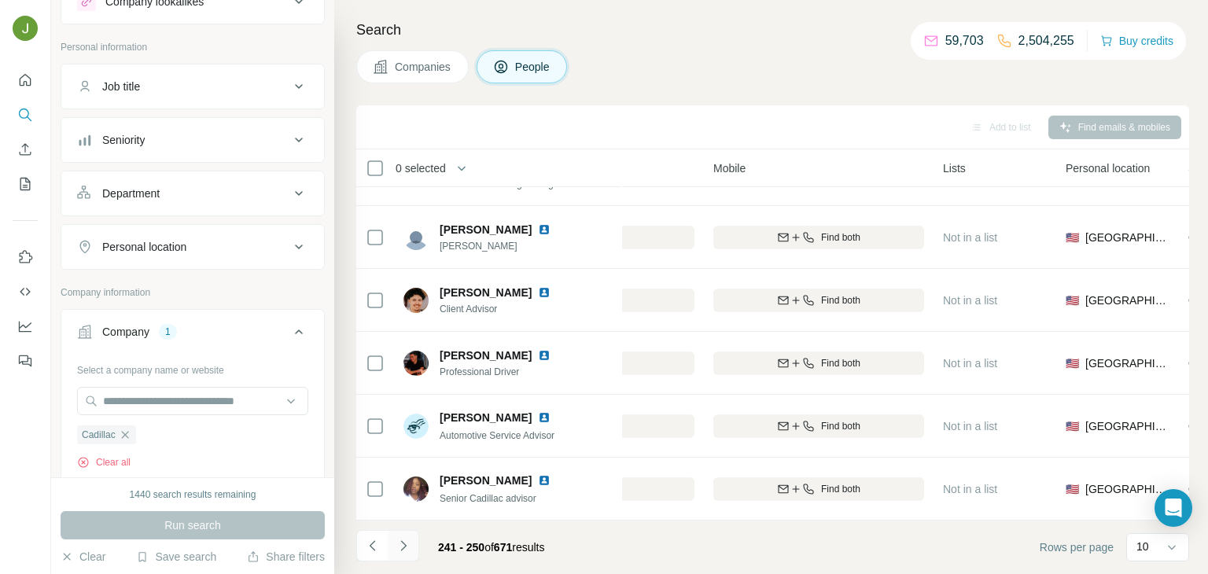
click at [409, 544] on icon "Navigate to next page" at bounding box center [404, 546] width 16 height 16
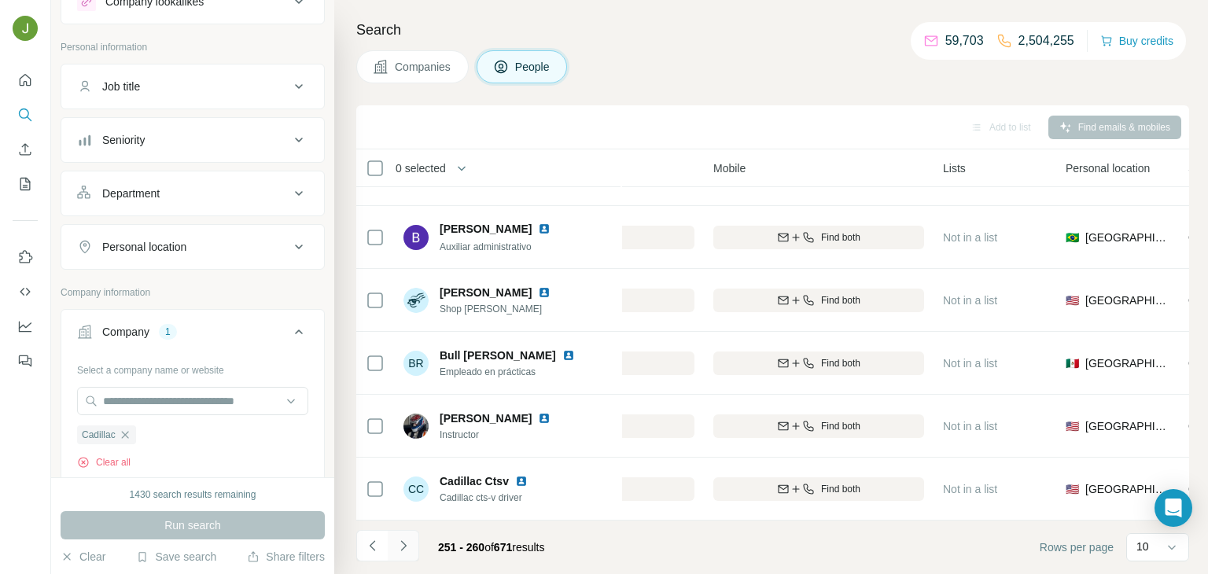
click at [408, 544] on icon "Navigate to next page" at bounding box center [404, 546] width 16 height 16
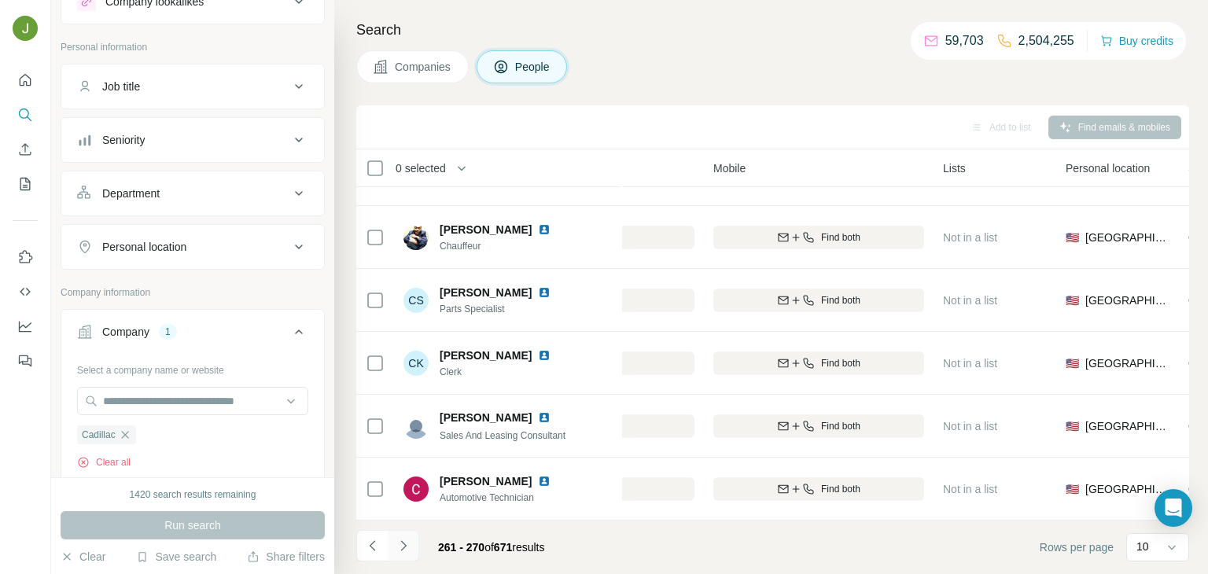
click at [404, 540] on icon "Navigate to next page" at bounding box center [404, 546] width 16 height 16
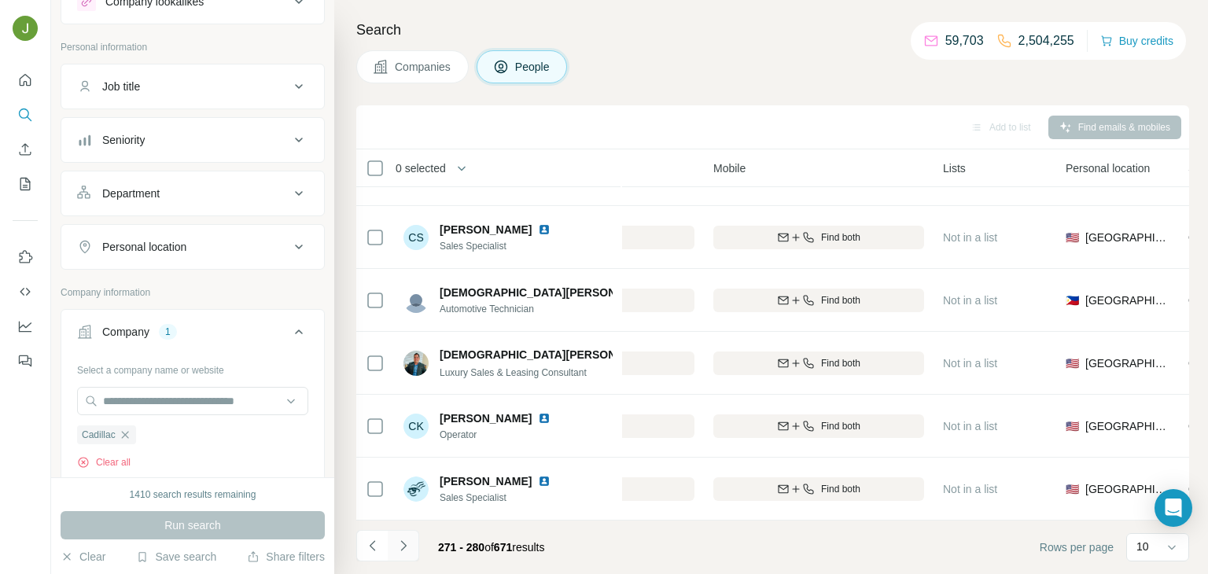
click at [403, 549] on icon "Navigate to next page" at bounding box center [403, 545] width 6 height 10
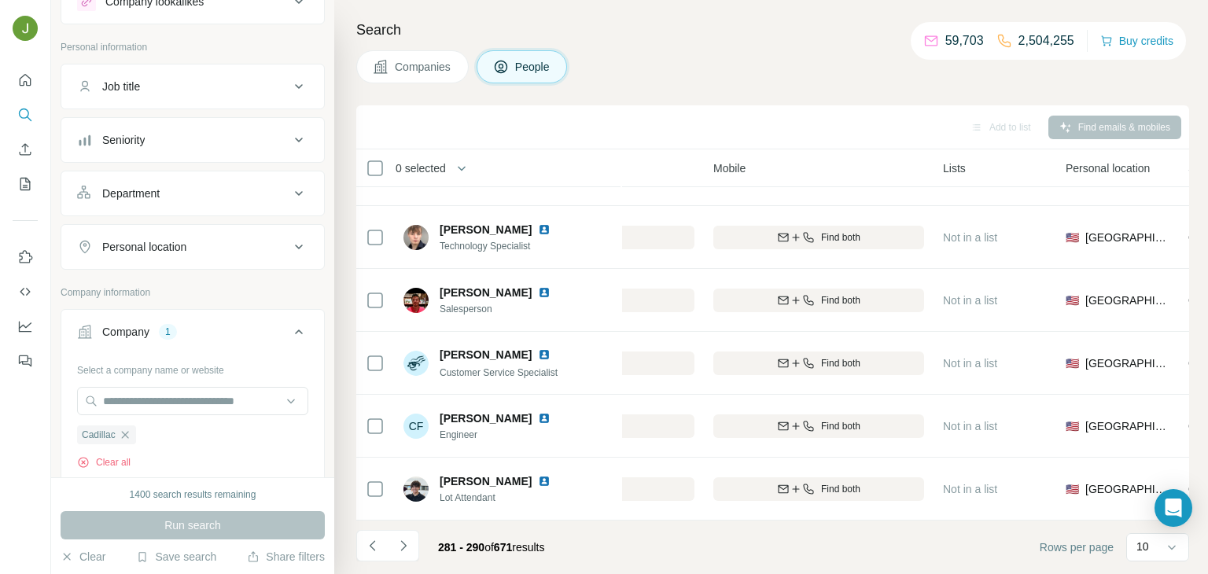
scroll to position [0, 381]
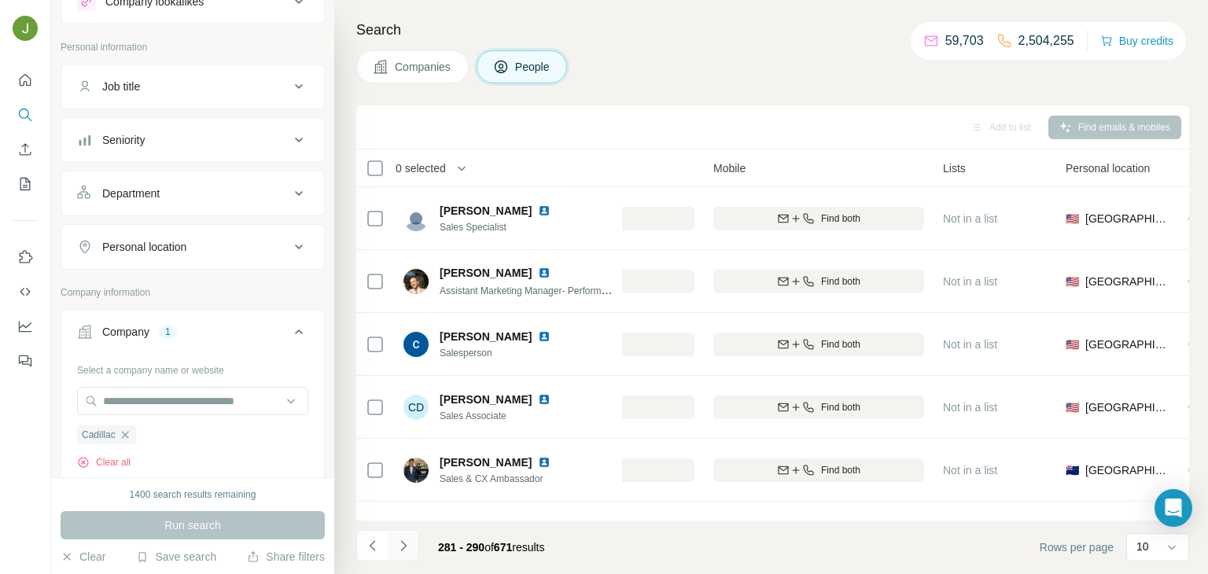
click at [392, 558] on button "Navigate to next page" at bounding box center [403, 545] width 31 height 31
